Goal: Check status: Check status

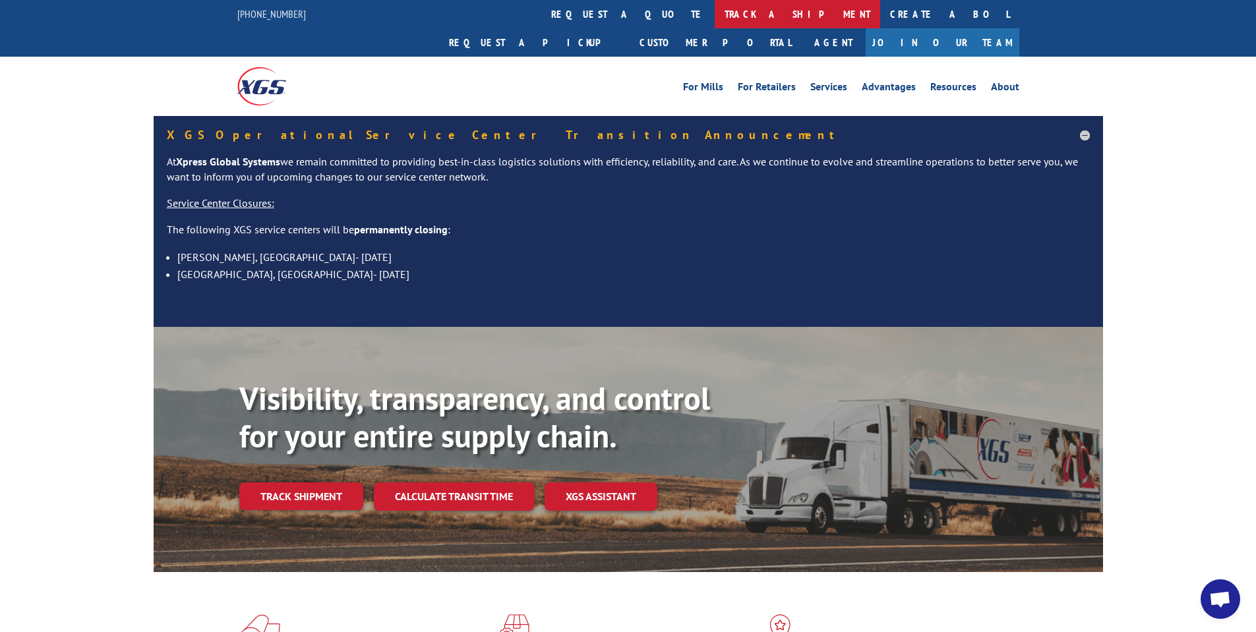
click at [714, 9] on link "track a shipment" at bounding box center [796, 14] width 165 height 28
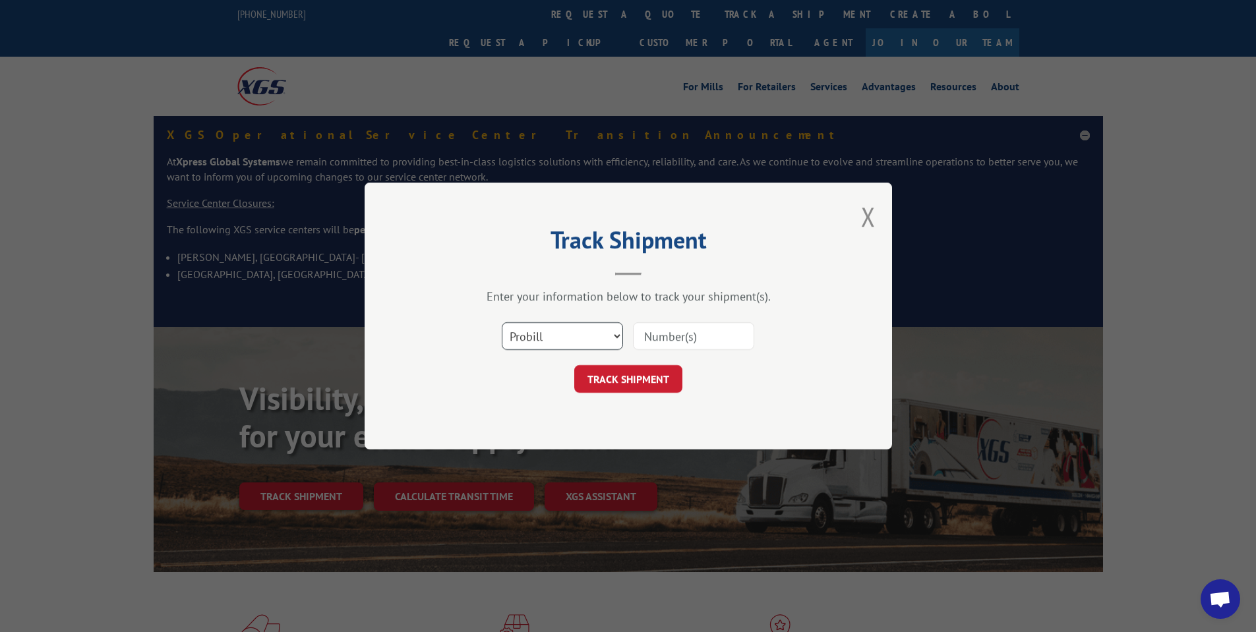
click at [578, 329] on select "Select category... Probill BOL PO" at bounding box center [562, 336] width 121 height 28
select select "po"
click at [502, 322] on select "Select category... Probill BOL PO" at bounding box center [562, 336] width 121 height 28
click at [704, 335] on input at bounding box center [693, 336] width 121 height 28
type input "wc007243"
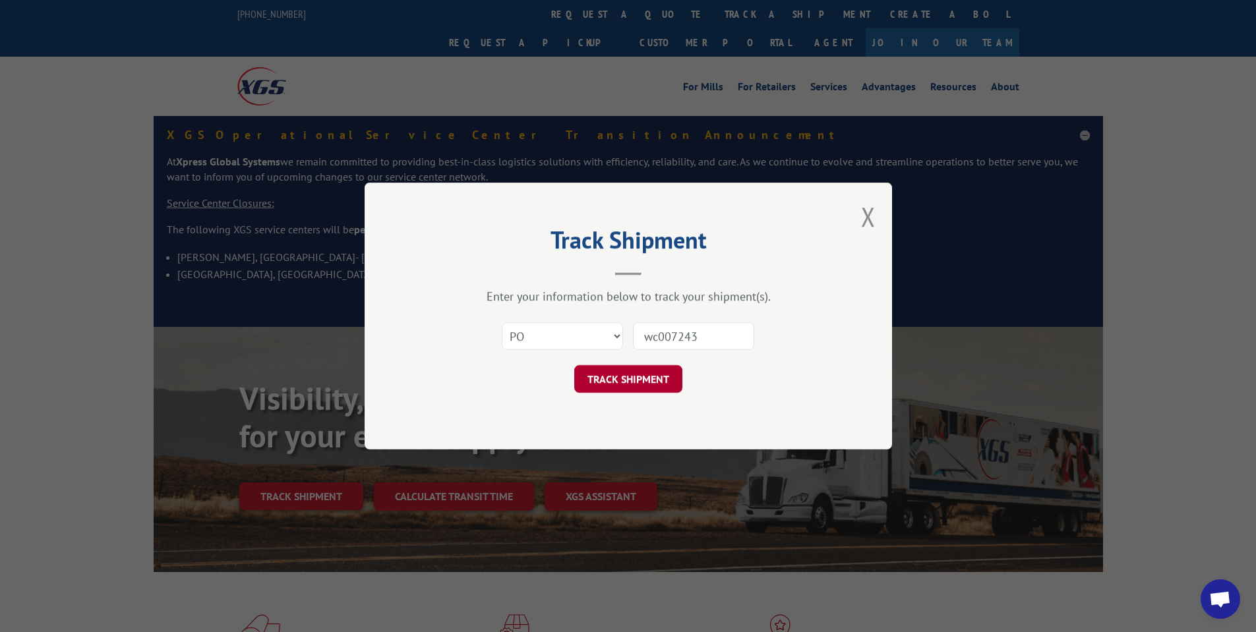
click at [641, 382] on button "TRACK SHIPMENT" at bounding box center [628, 379] width 108 height 28
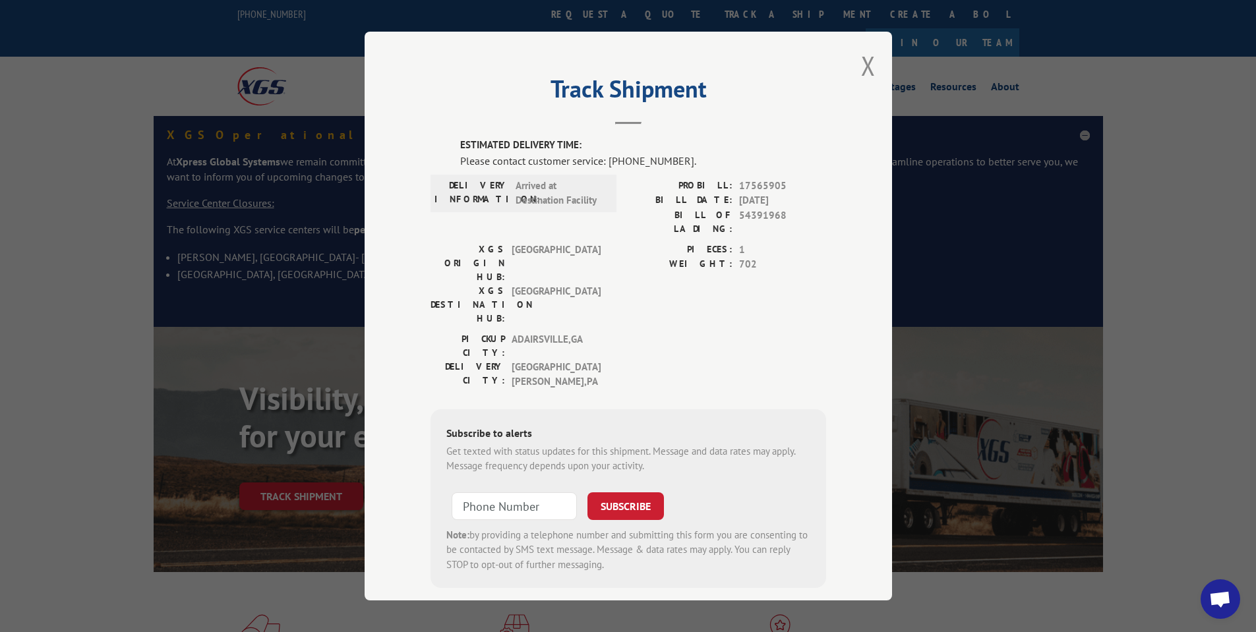
click at [716, 158] on div "Please contact customer service: [PHONE_NUMBER]." at bounding box center [643, 161] width 366 height 16
click at [870, 73] on button "Close modal" at bounding box center [868, 65] width 15 height 35
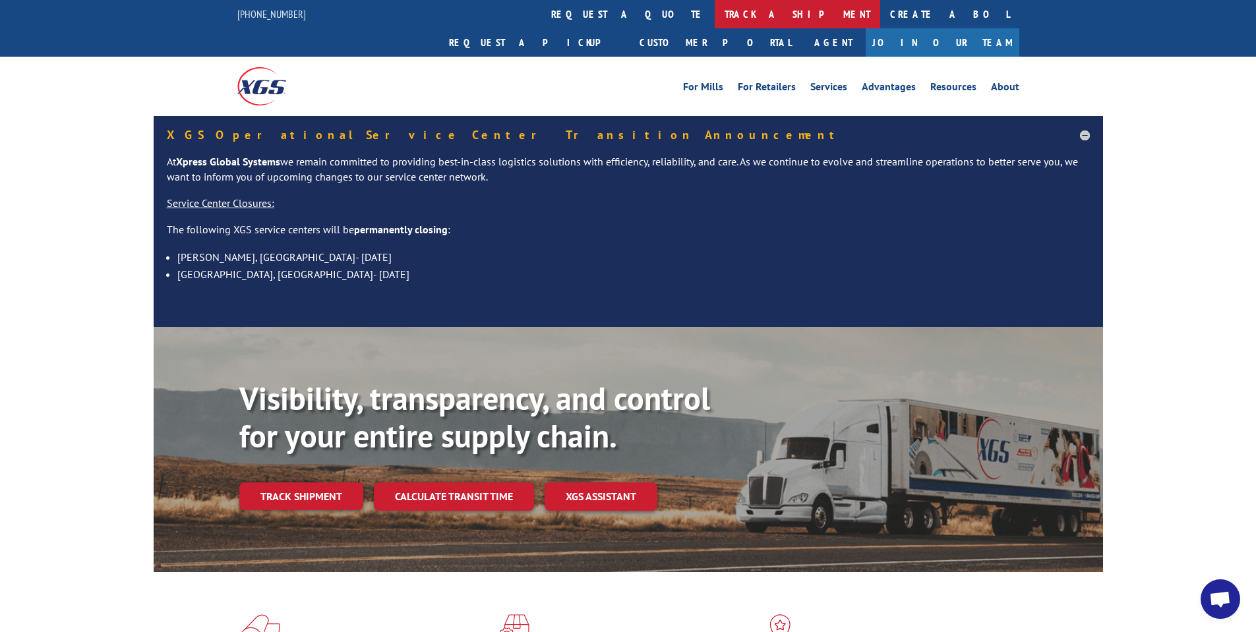
click at [714, 16] on link "track a shipment" at bounding box center [796, 14] width 165 height 28
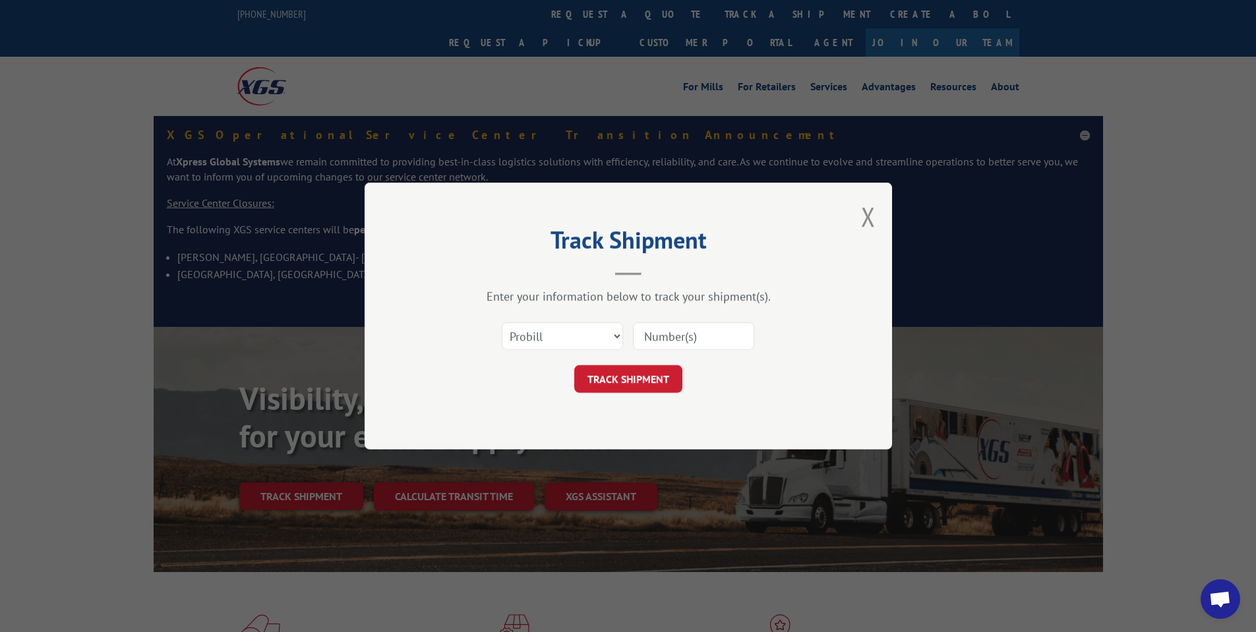
click at [491, 346] on div "Select category... Probill BOL PO" at bounding box center [627, 336] width 395 height 44
click at [562, 331] on select "Select category... Probill BOL PO" at bounding box center [562, 336] width 121 height 28
select select "po"
click at [502, 322] on select "Select category... Probill BOL PO" at bounding box center [562, 336] width 121 height 28
click at [689, 343] on input at bounding box center [693, 336] width 121 height 28
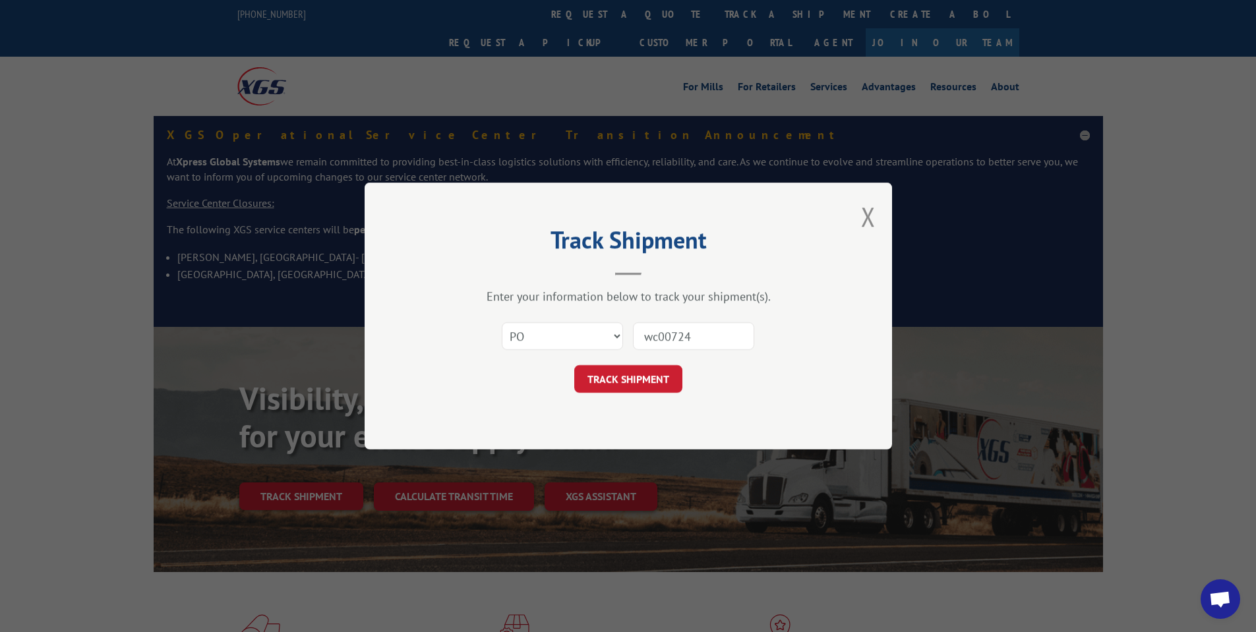
type input "wc007243"
click button "TRACK SHIPMENT" at bounding box center [628, 379] width 108 height 28
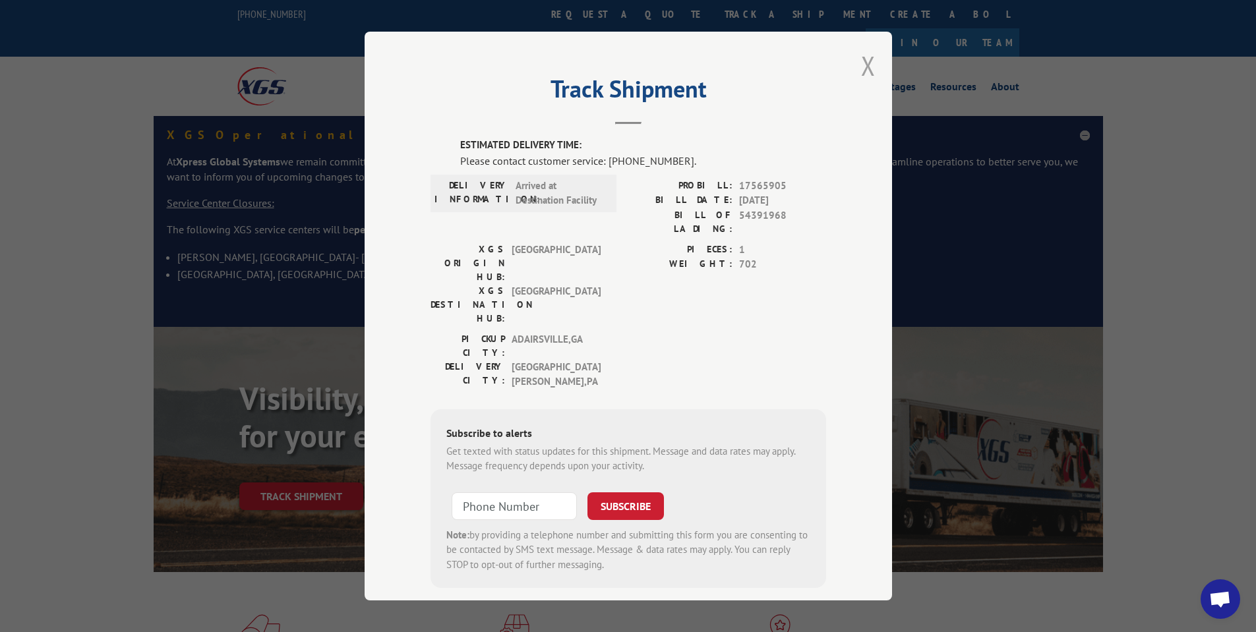
click at [867, 69] on button "Close modal" at bounding box center [868, 65] width 15 height 35
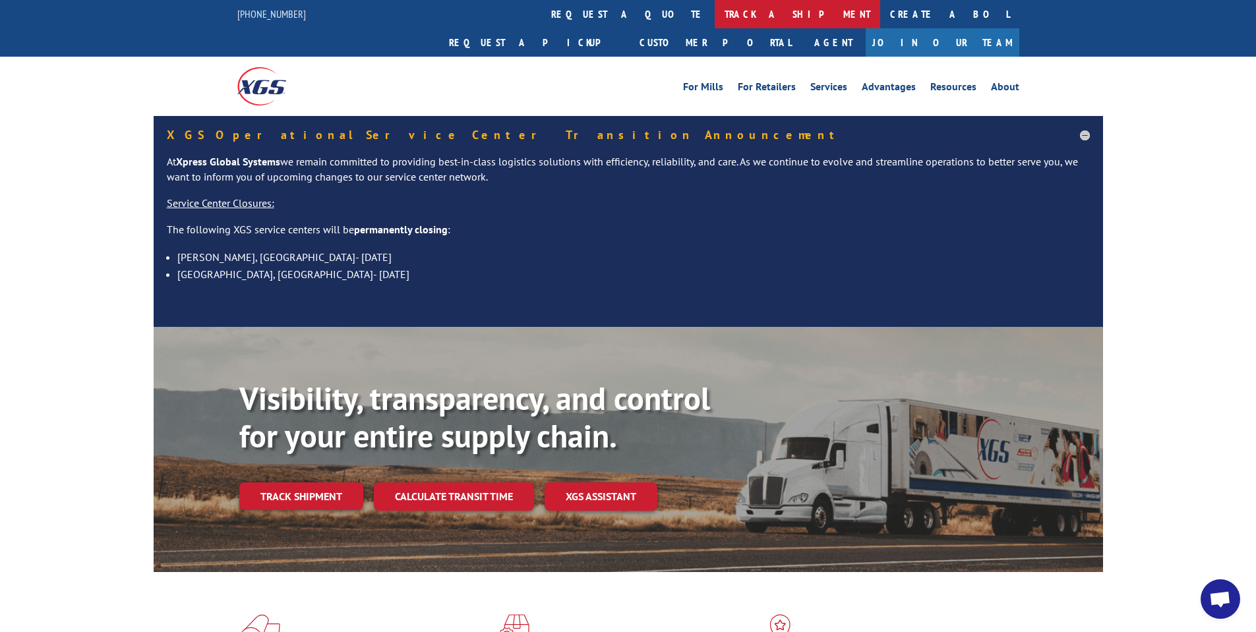
click at [714, 8] on link "track a shipment" at bounding box center [796, 14] width 165 height 28
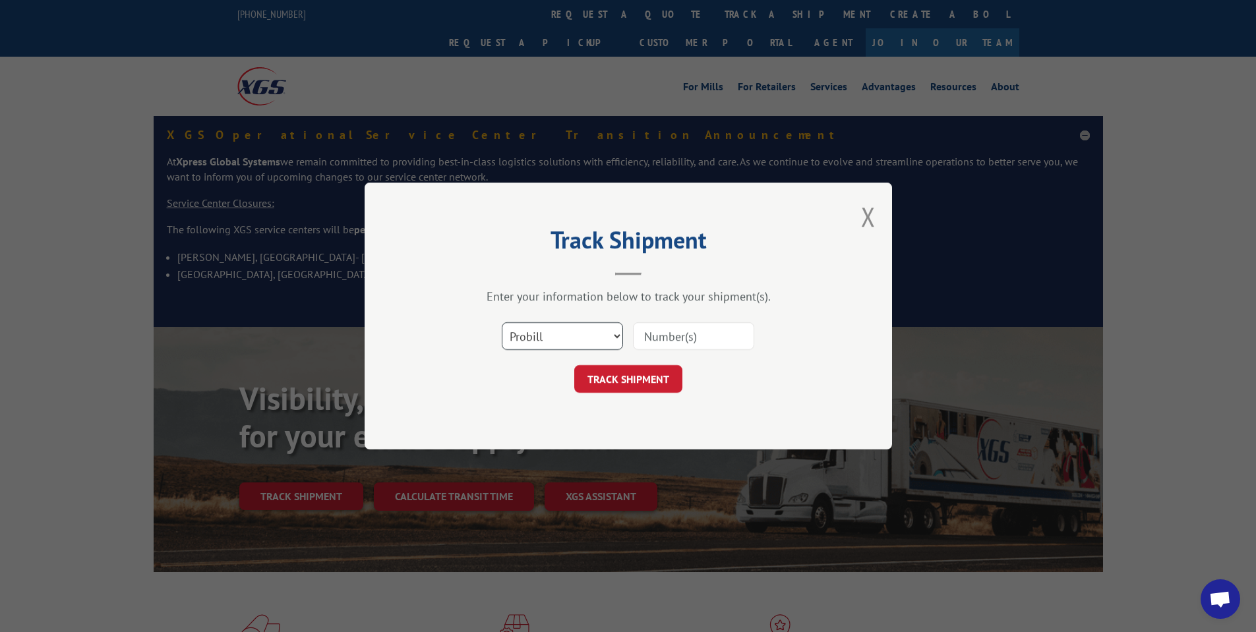
click at [544, 340] on select "Select category... Probill BOL PO" at bounding box center [562, 336] width 121 height 28
select select "po"
click at [502, 322] on select "Select category... Probill BOL PO" at bounding box center [562, 336] width 121 height 28
drag, startPoint x: 689, startPoint y: 334, endPoint x: 688, endPoint y: 323, distance: 11.3
click at [689, 334] on input at bounding box center [693, 336] width 121 height 28
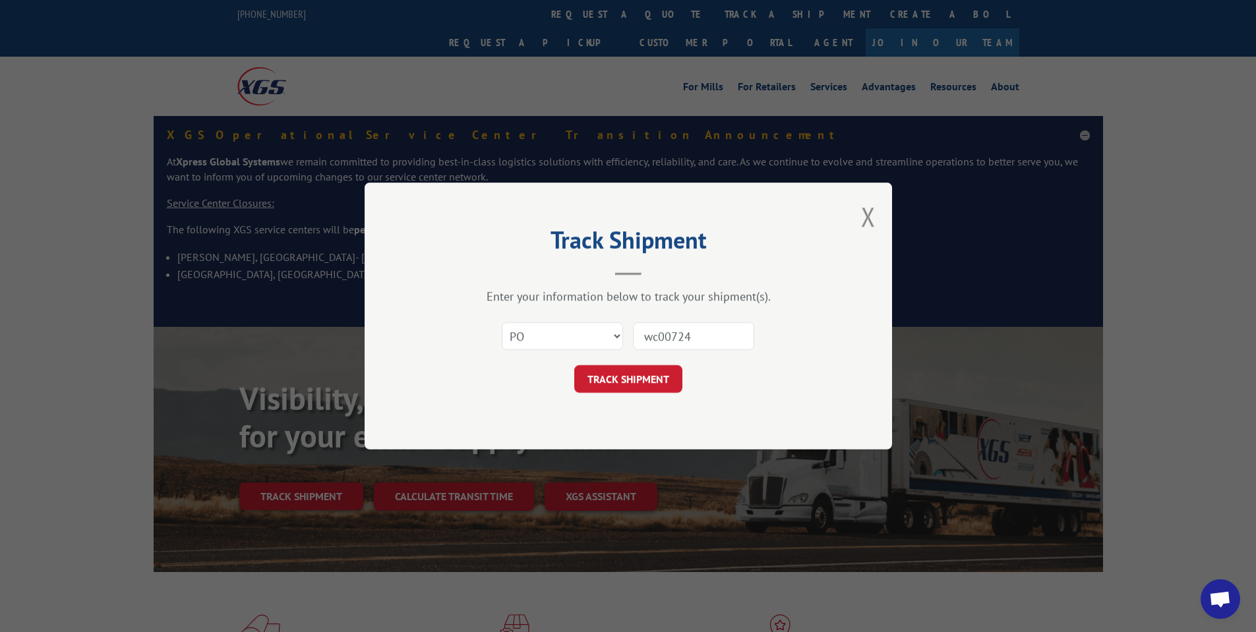
type input "wc007243"
click button "TRACK SHIPMENT" at bounding box center [628, 379] width 108 height 28
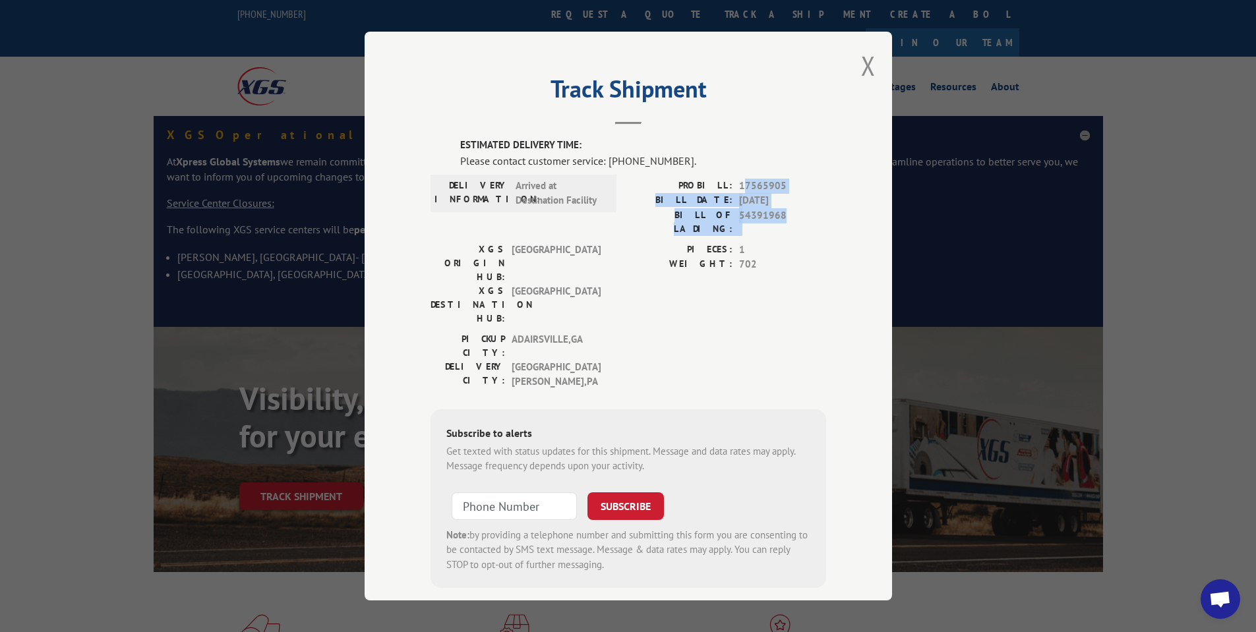
drag, startPoint x: 788, startPoint y: 208, endPoint x: 743, endPoint y: 189, distance: 48.7
click at [743, 189] on div "PROBILL: 17565905 BILL DATE: [DATE] BILL OF LADING: 54391968" at bounding box center [727, 207] width 198 height 57
click at [743, 189] on span "17565905" at bounding box center [782, 186] width 87 height 15
drag, startPoint x: 739, startPoint y: 189, endPoint x: 786, endPoint y: 212, distance: 52.8
click at [784, 212] on div "PROBILL: 17565905 BILL DATE: [DATE] BILL OF LADING: 54391968" at bounding box center [727, 207] width 198 height 57
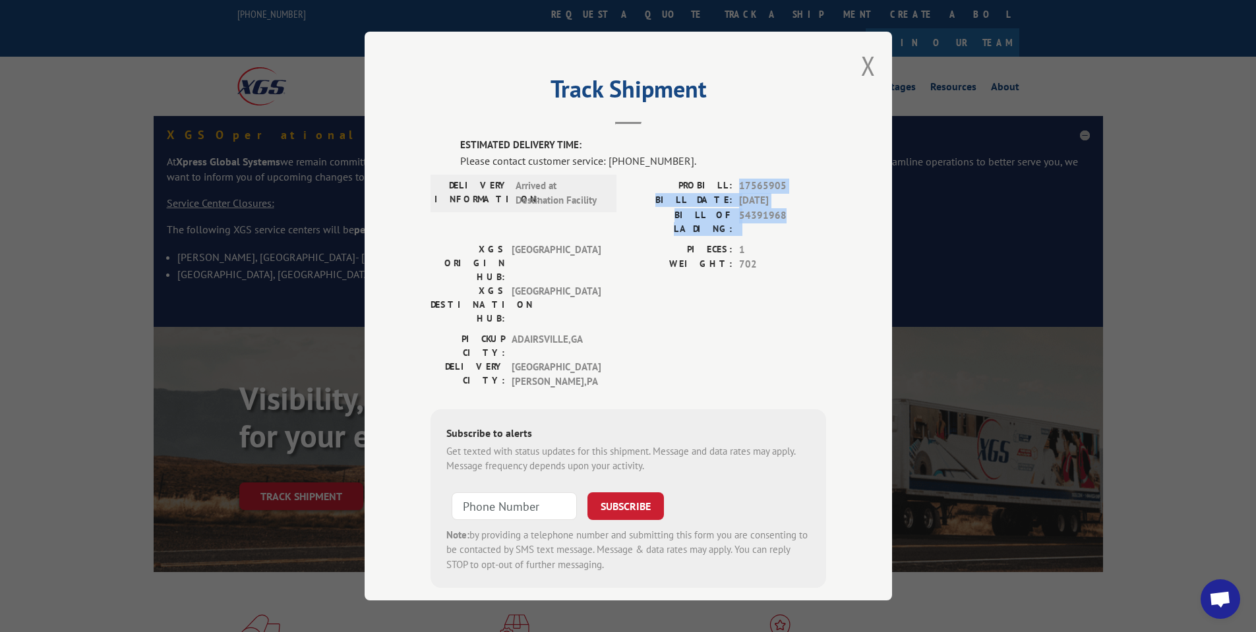
click at [786, 212] on span "54391968" at bounding box center [782, 222] width 87 height 28
drag, startPoint x: 759, startPoint y: 213, endPoint x: 739, endPoint y: 193, distance: 28.0
click at [739, 202] on div "PROBILL: 17565905 BILL DATE: [DATE] BILL OF LADING: 54391968" at bounding box center [727, 207] width 198 height 57
click at [739, 191] on span "17565905" at bounding box center [782, 186] width 87 height 15
click at [792, 257] on span "702" at bounding box center [782, 264] width 87 height 15
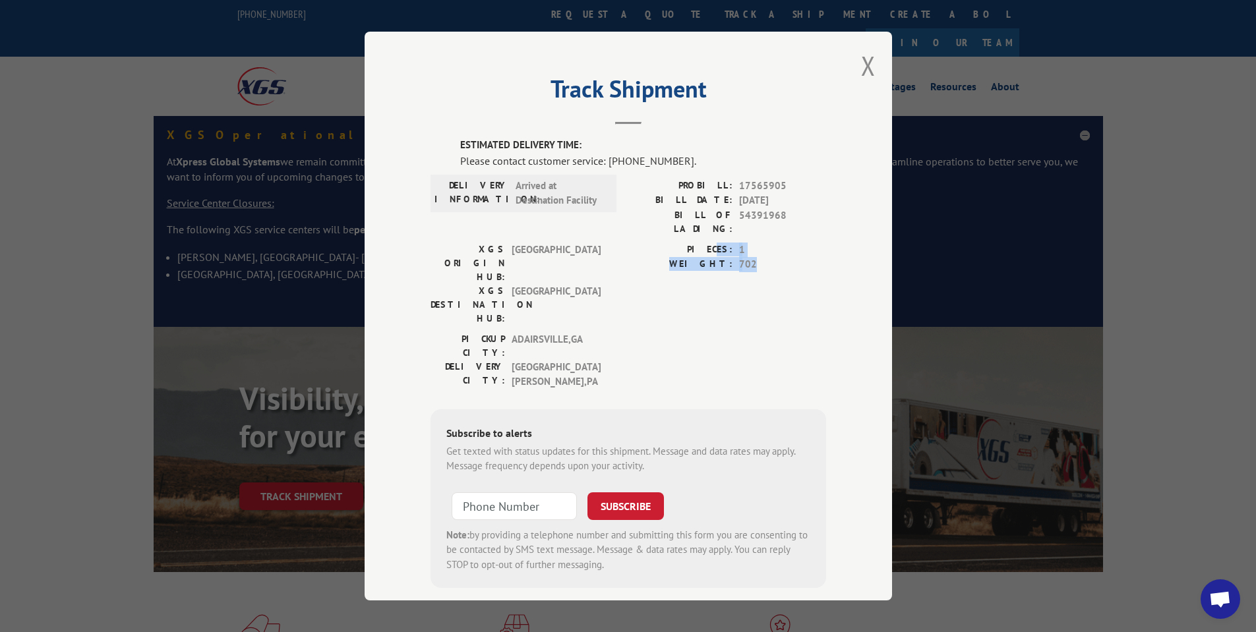
drag, startPoint x: 780, startPoint y: 262, endPoint x: 718, endPoint y: 236, distance: 67.1
click at [716, 243] on div "PIECES: 1 WEIGHT: 702" at bounding box center [727, 288] width 198 height 90
click at [718, 243] on label "PIECES:" at bounding box center [680, 250] width 104 height 15
click at [873, 64] on button "Close modal" at bounding box center [868, 65] width 15 height 35
